Goal: Task Accomplishment & Management: Use online tool/utility

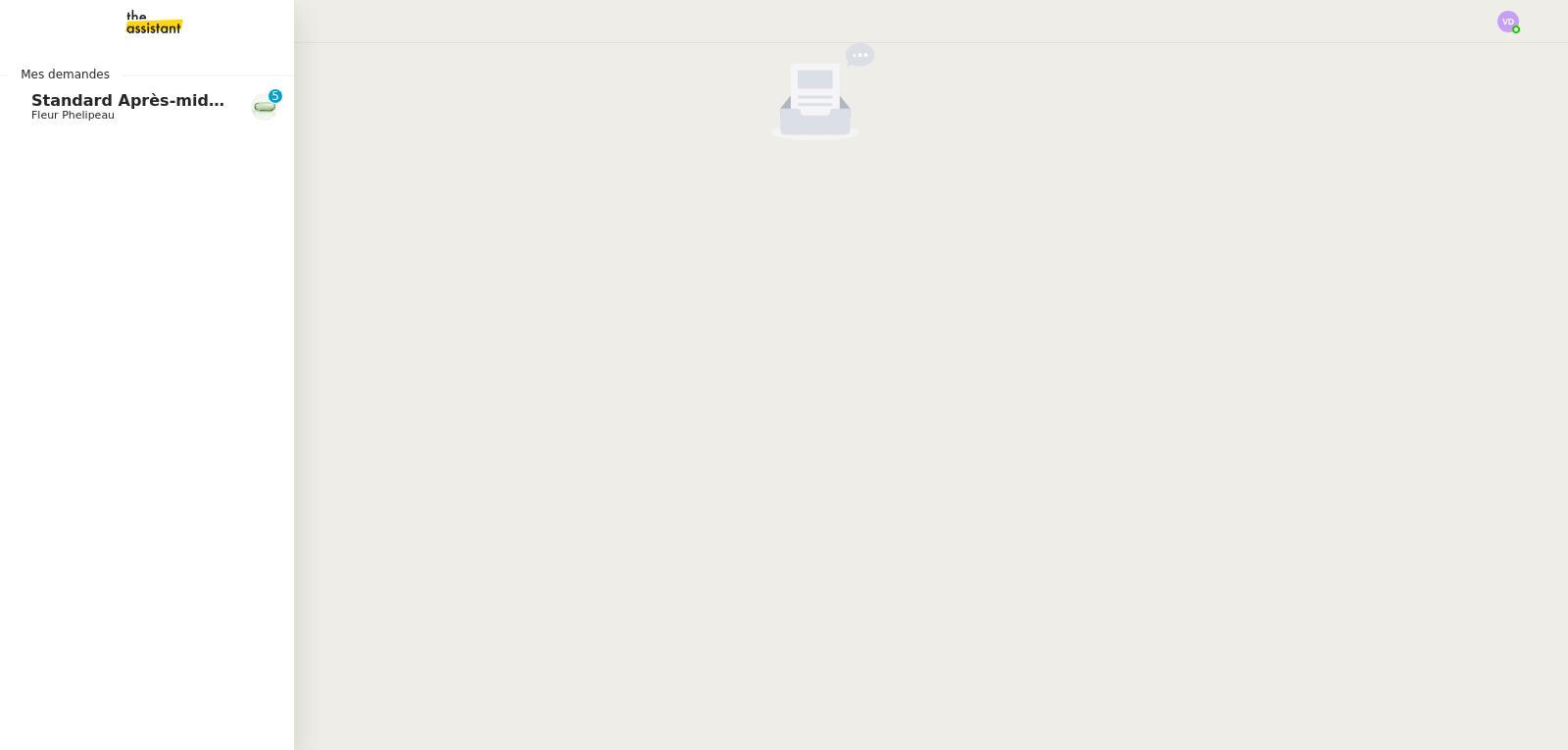
click at [51, 117] on span "Fleur Phelipeau" at bounding box center [73, 114] width 84 height 13
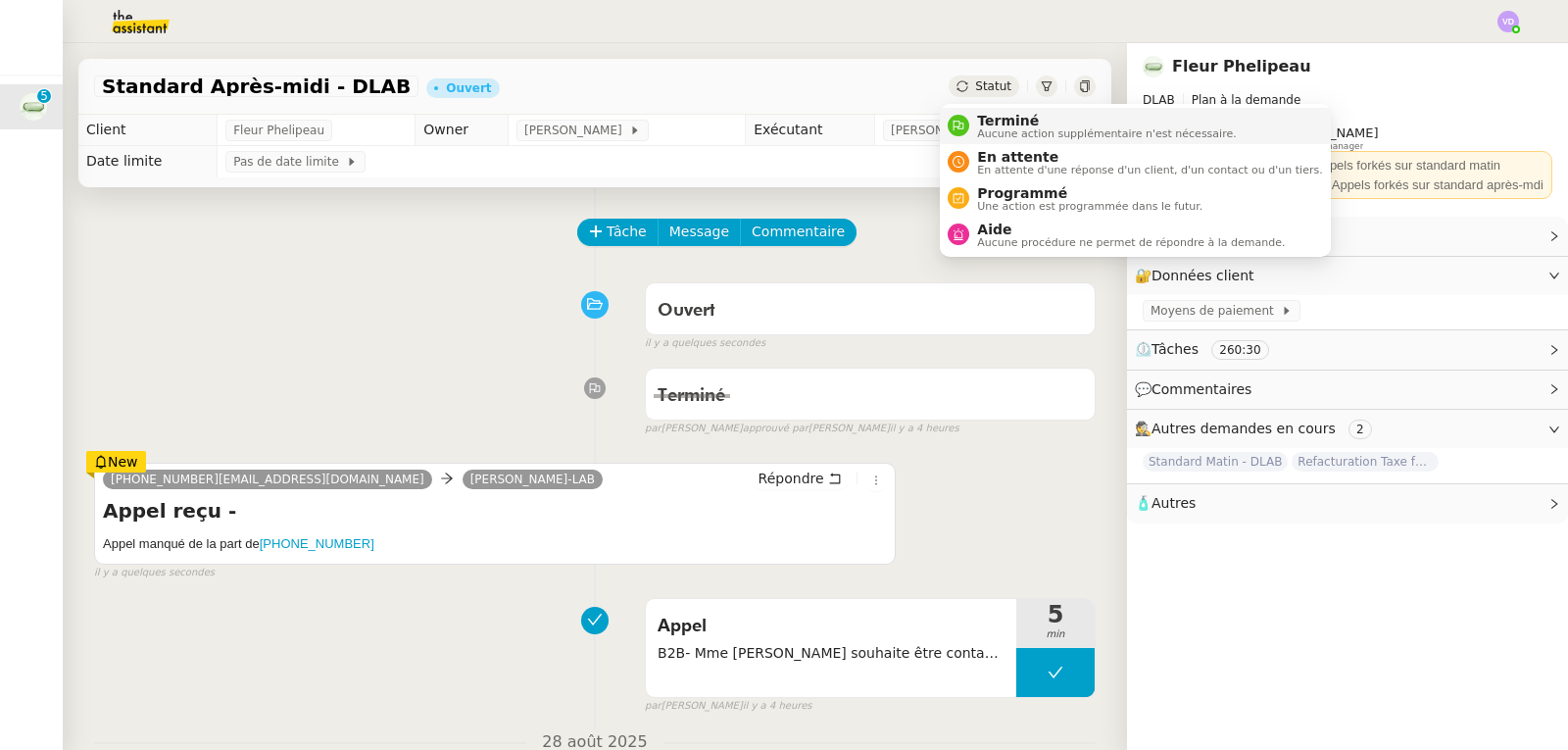
click at [999, 121] on span "Terminé" at bounding box center [1106, 120] width 258 height 16
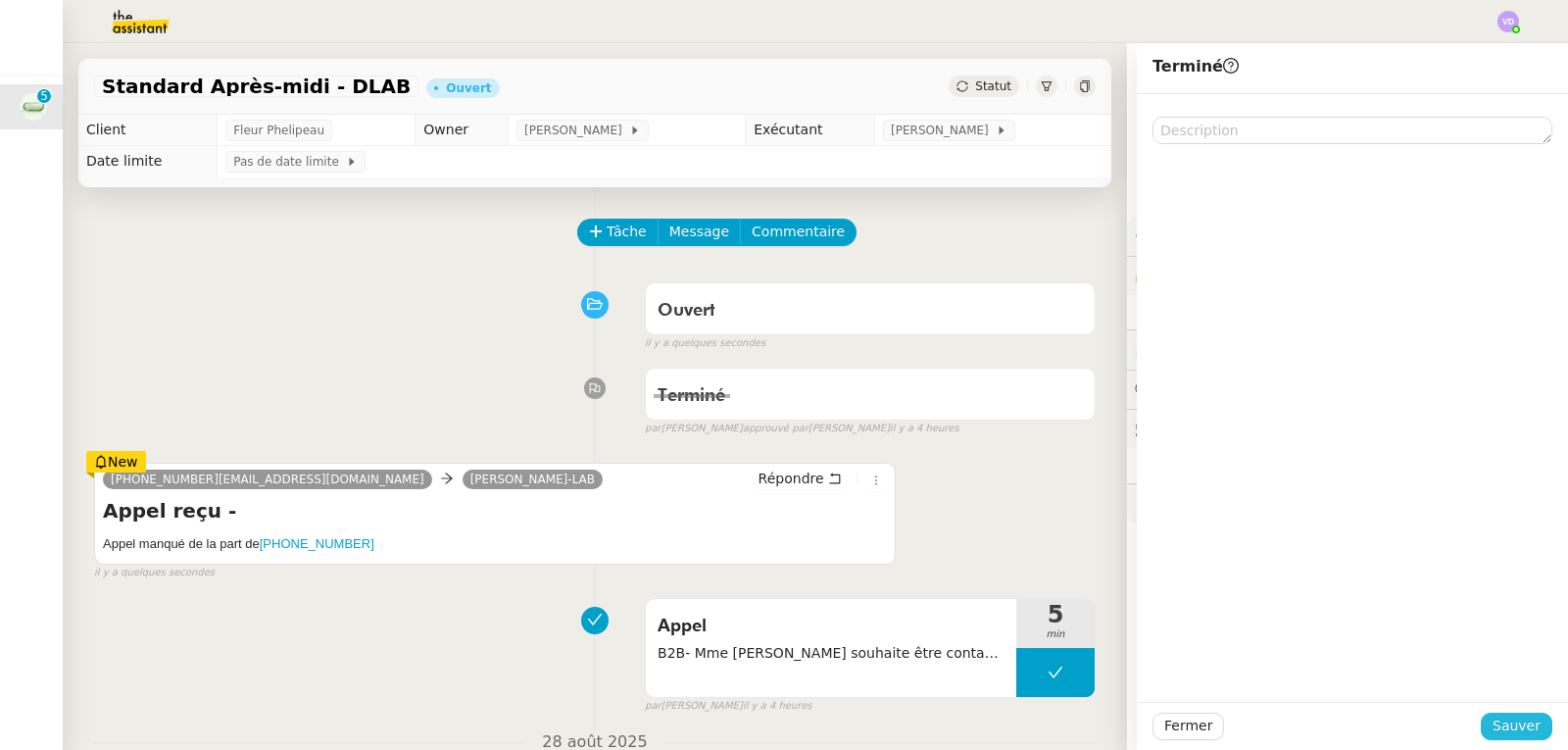
click at [1528, 729] on button "Sauver" at bounding box center [1516, 726] width 72 height 28
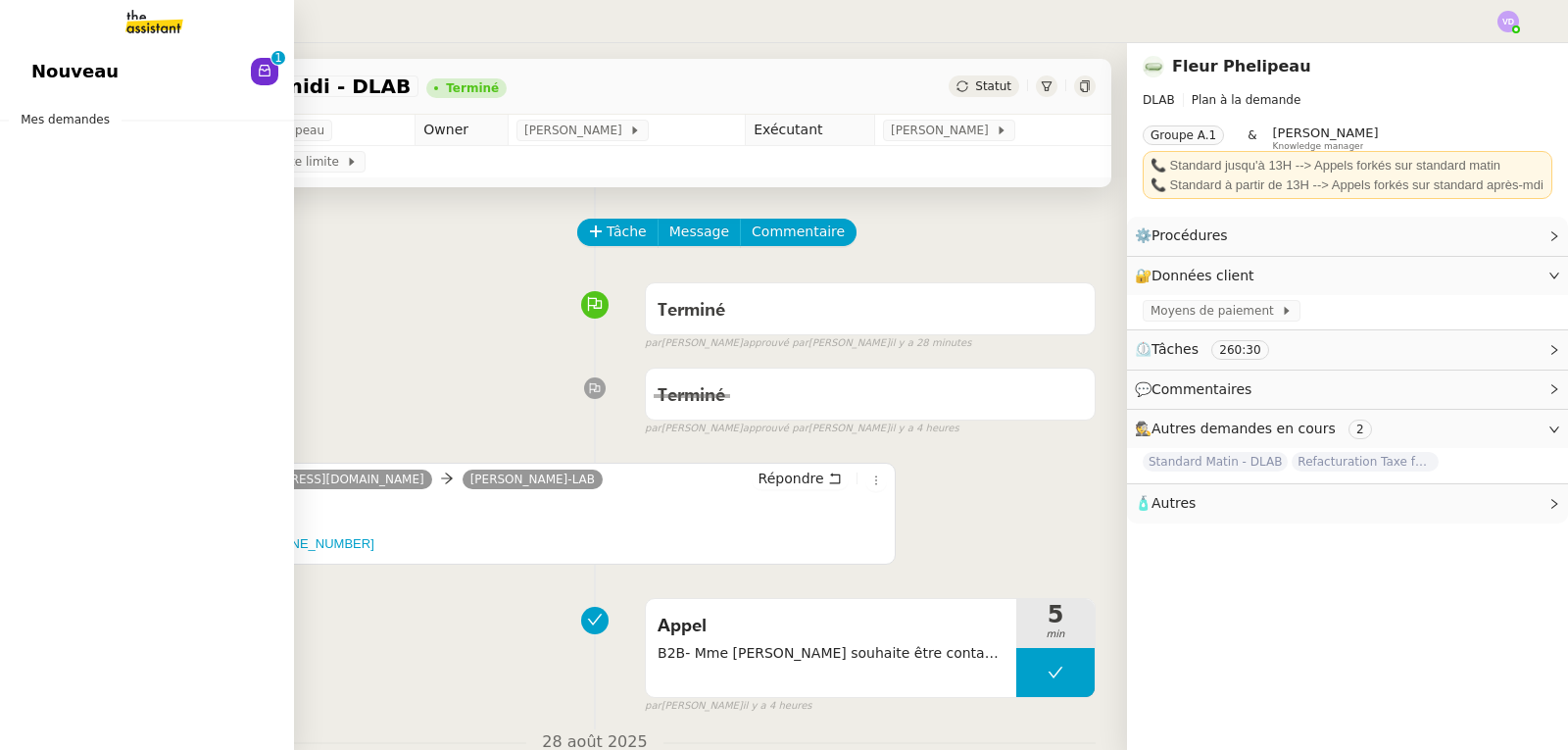
click at [51, 74] on span "Nouveau" at bounding box center [75, 72] width 87 height 30
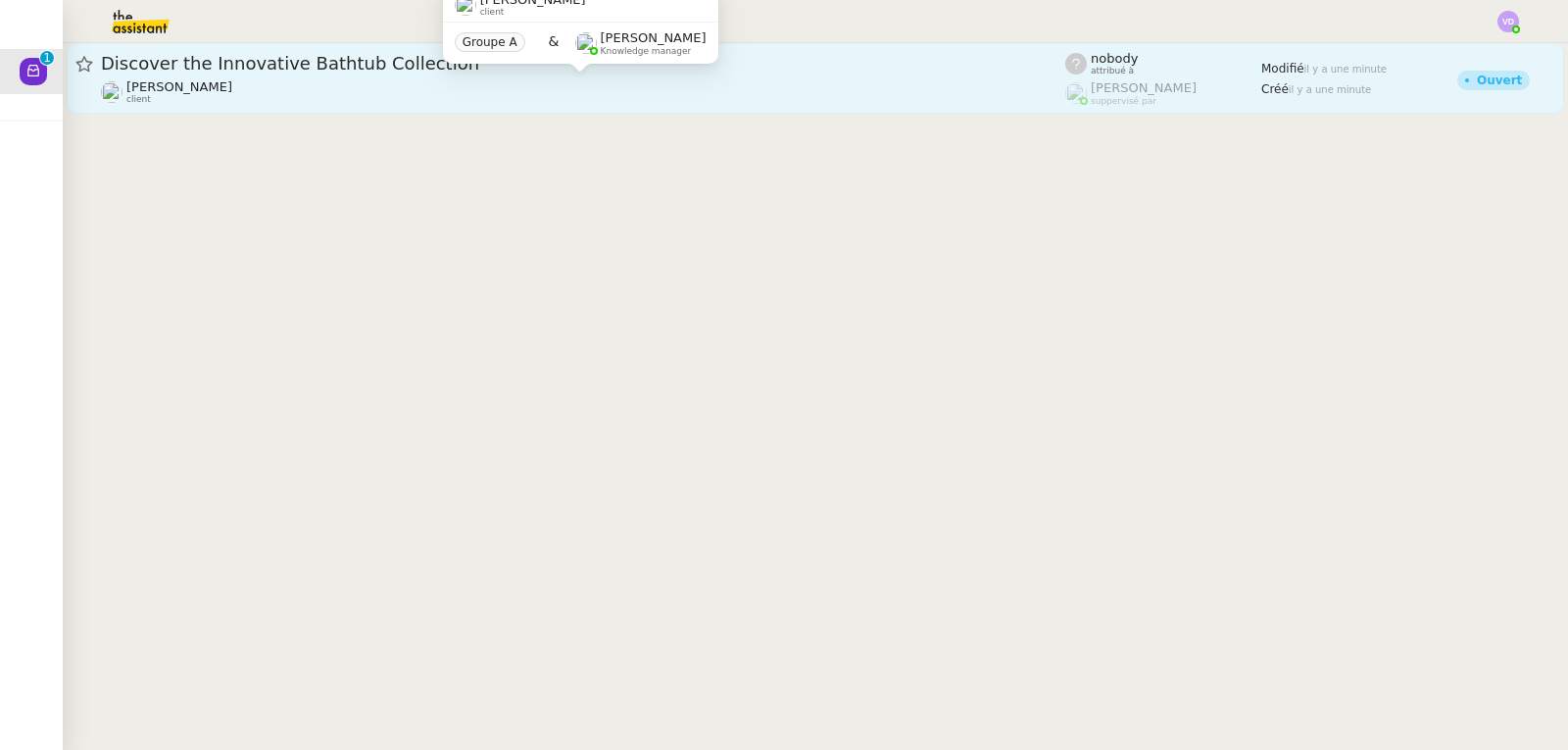
click at [760, 90] on div "[PERSON_NAME] client" at bounding box center [582, 93] width 964 height 26
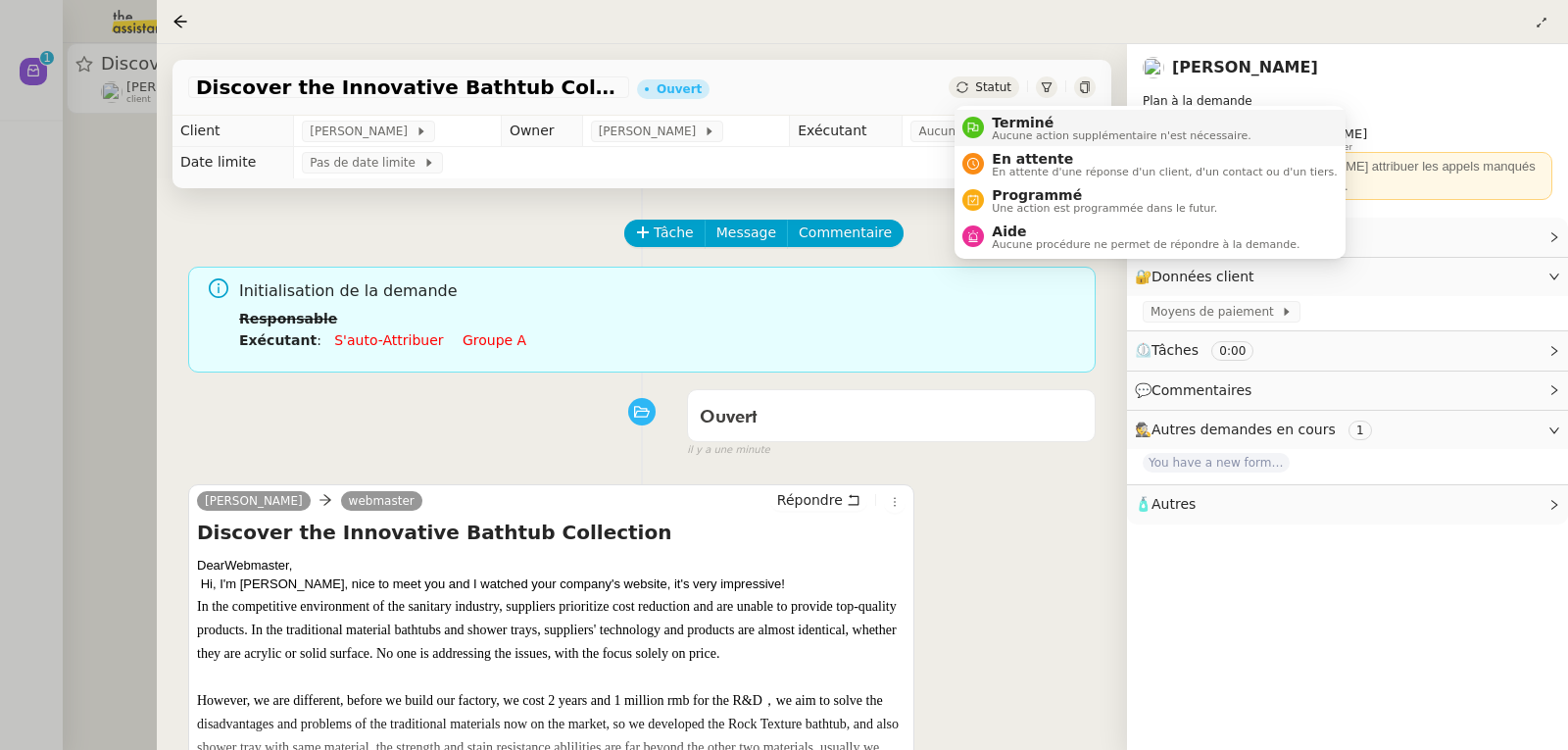
click at [1019, 117] on span "Terminé" at bounding box center [1121, 122] width 258 height 16
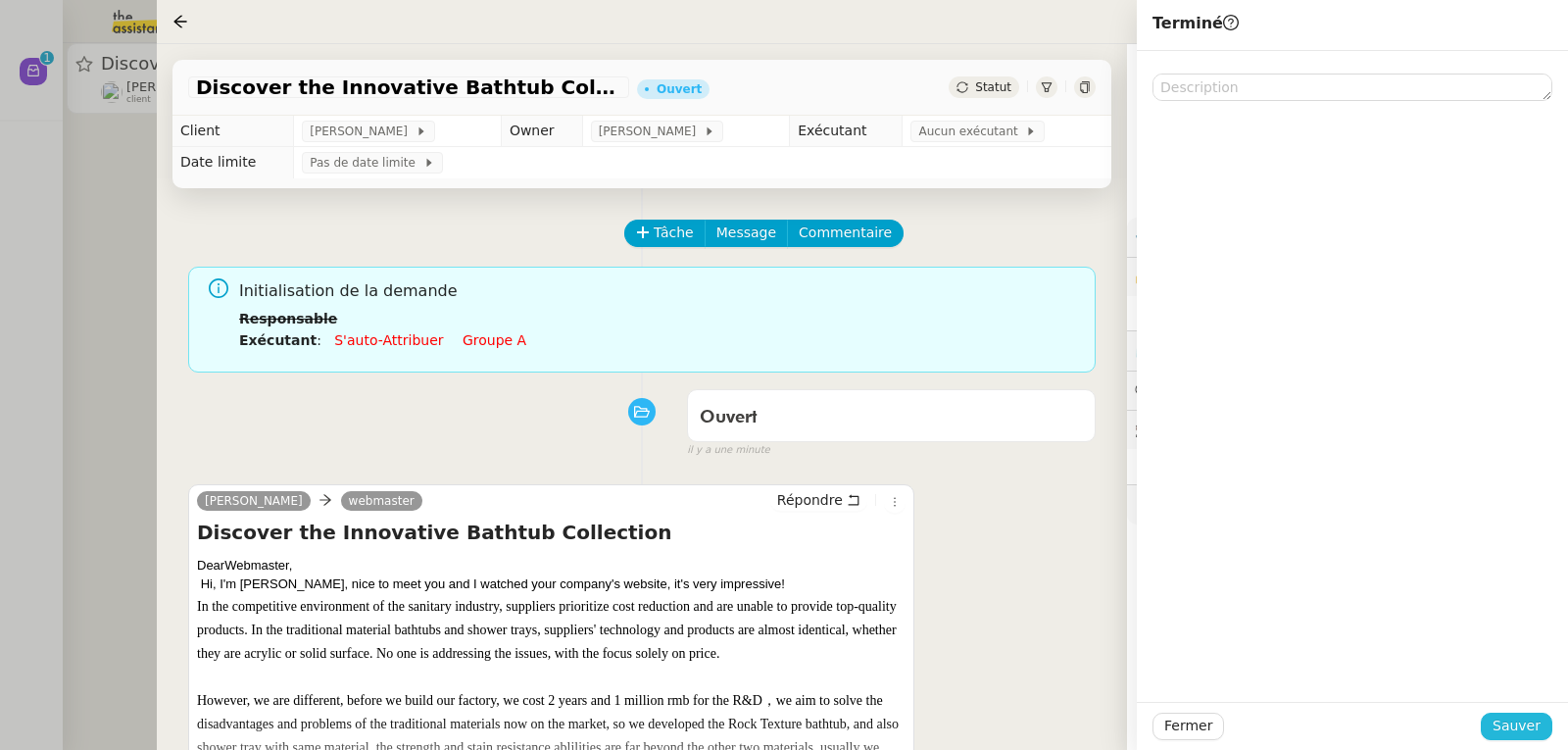
click at [1534, 719] on span "Sauver" at bounding box center [1516, 725] width 48 height 23
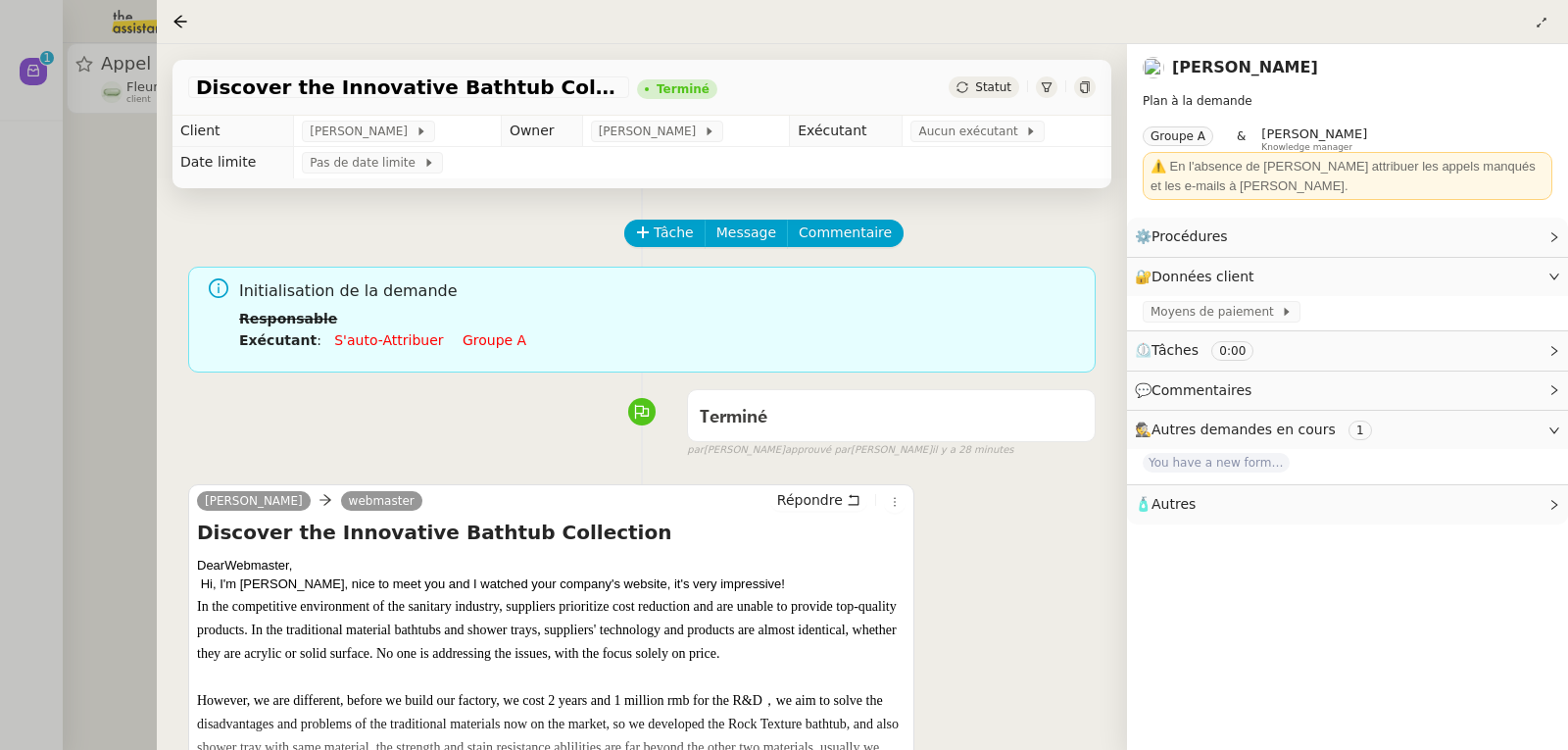
click at [78, 140] on div at bounding box center [784, 375] width 1568 height 750
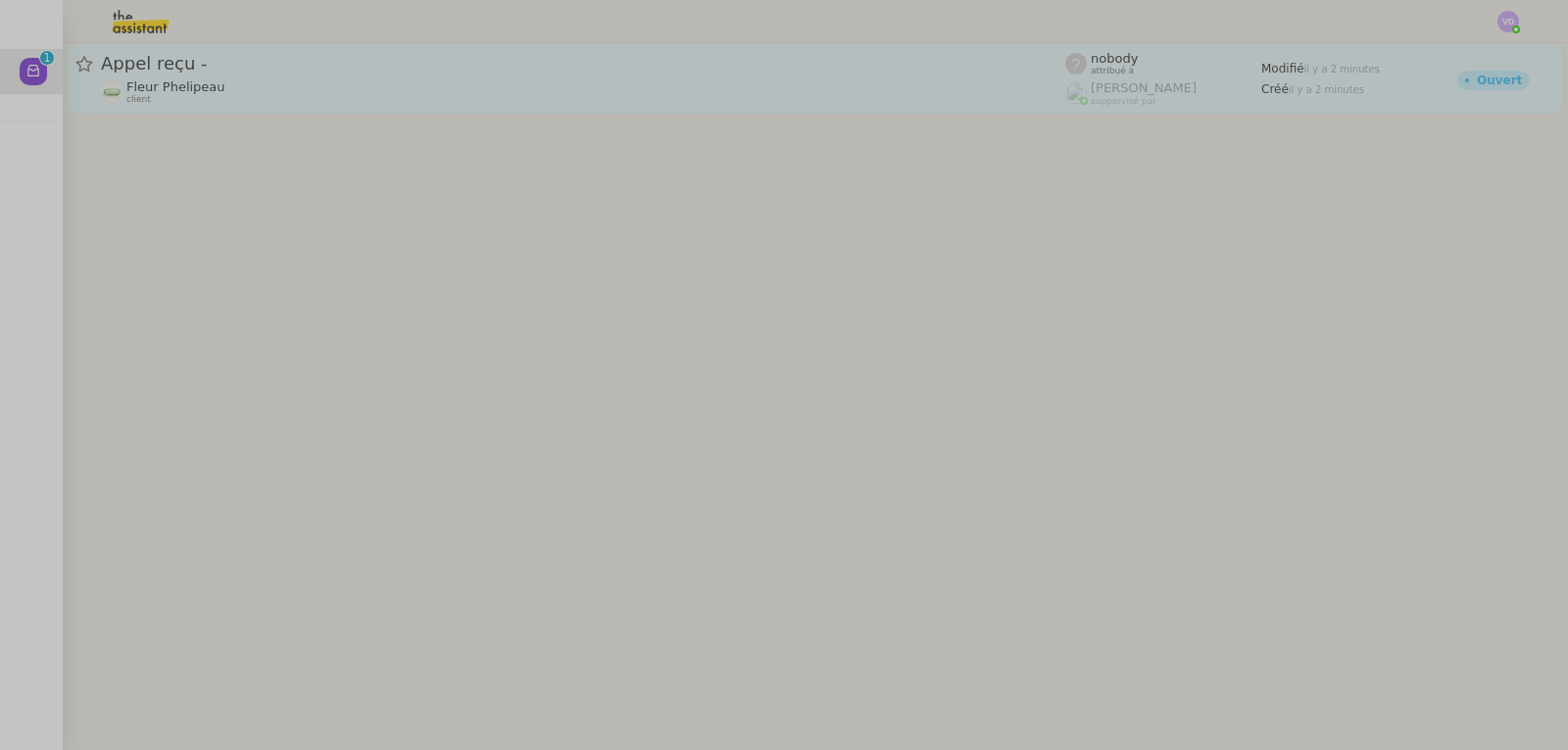
click at [276, 59] on span "Appel reçu -" at bounding box center [582, 64] width 964 height 18
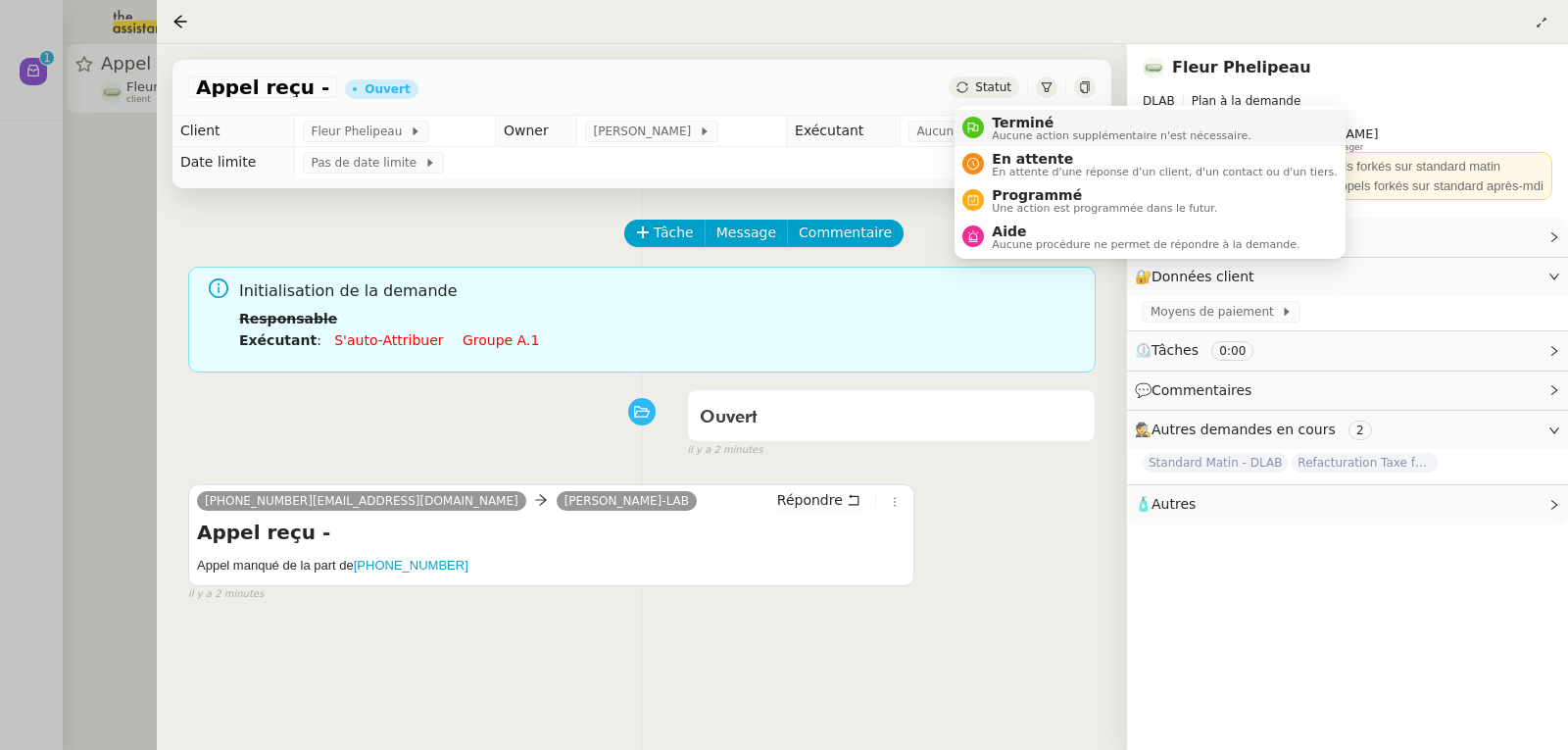
click at [1011, 111] on li "Terminé Aucune action supplémentaire n'est nécessaire." at bounding box center [1149, 127] width 390 height 36
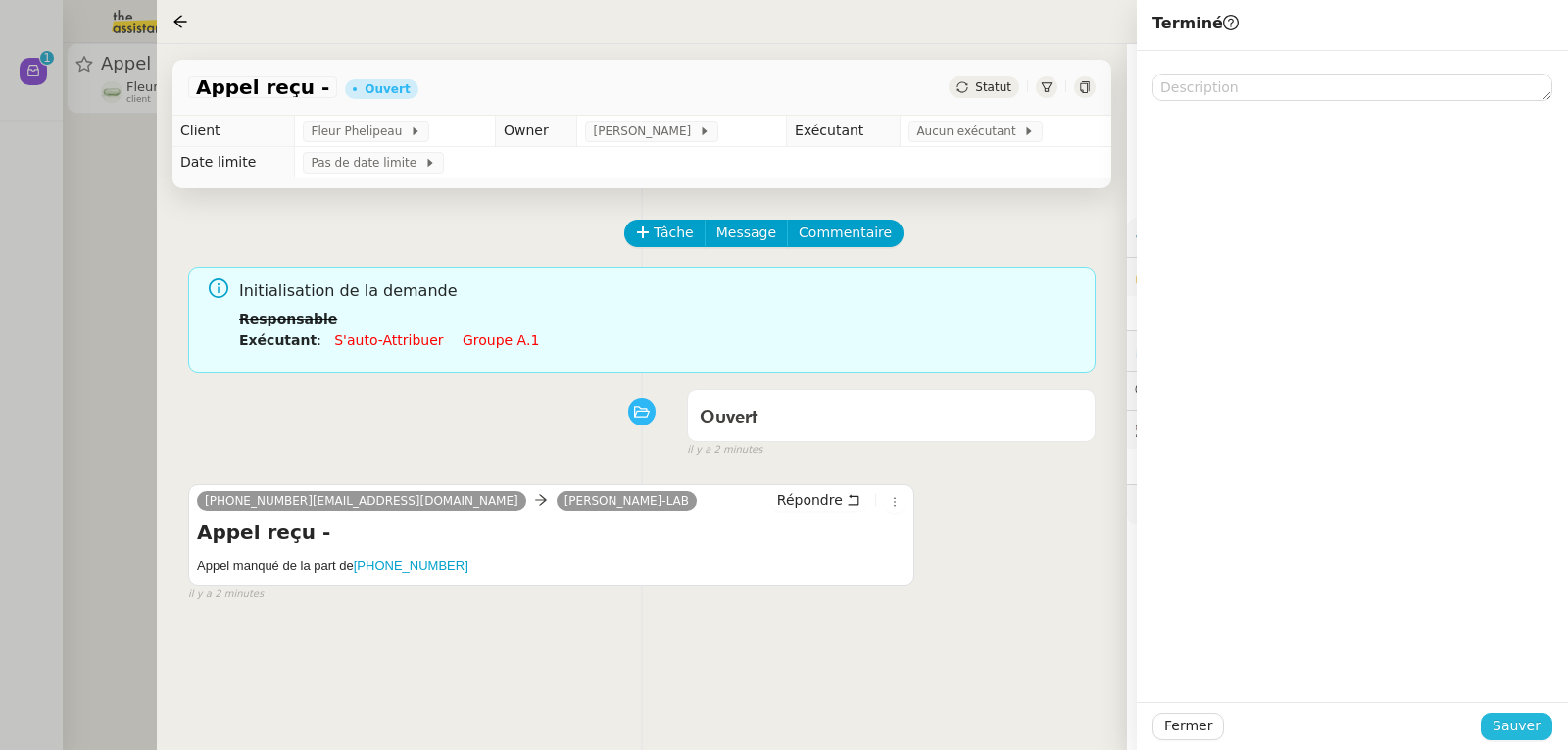
click at [1521, 737] on span "Sauver" at bounding box center [1516, 725] width 48 height 23
